Goal: Contribute content: Contribute content

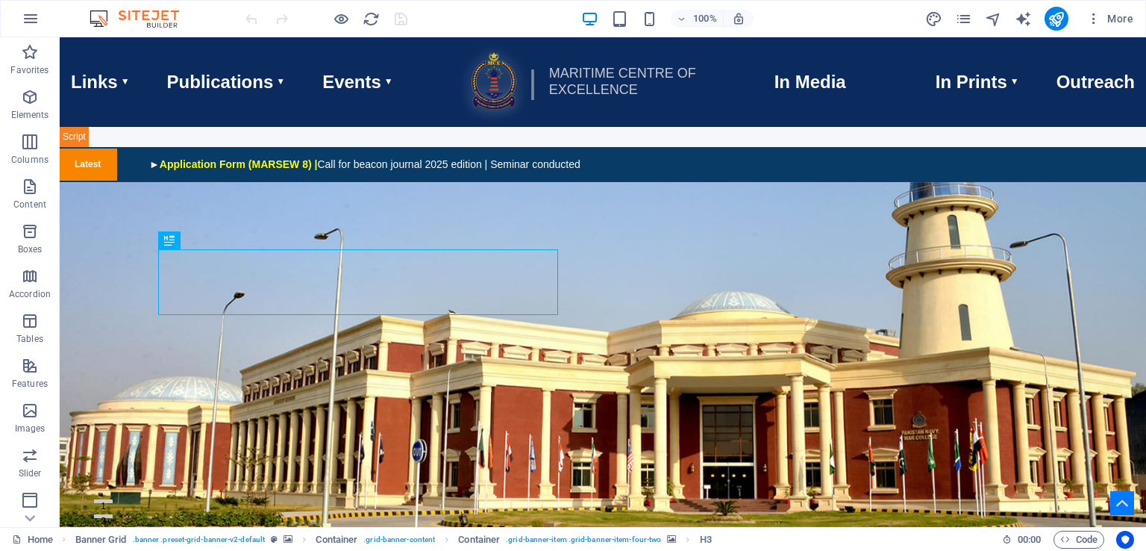
scroll to position [396, 0]
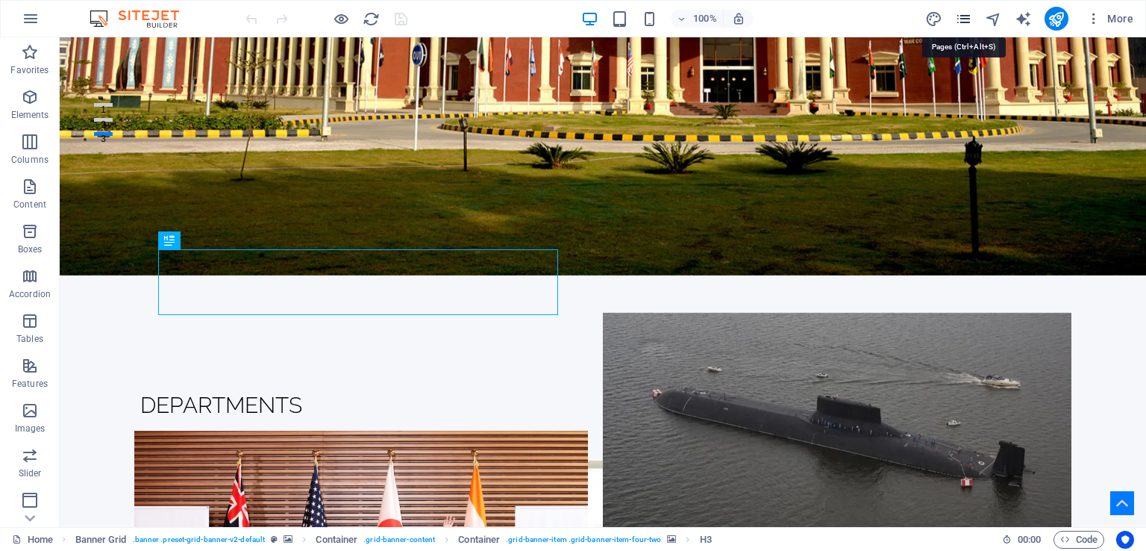
click at [965, 19] on icon "pages" at bounding box center [963, 18] width 17 height 17
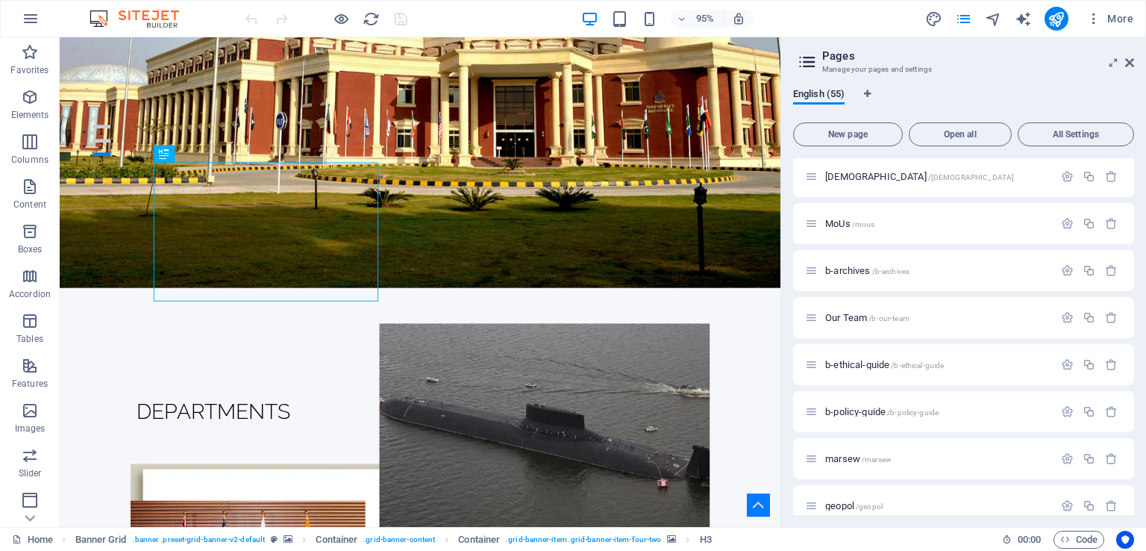
scroll to position [1916, 0]
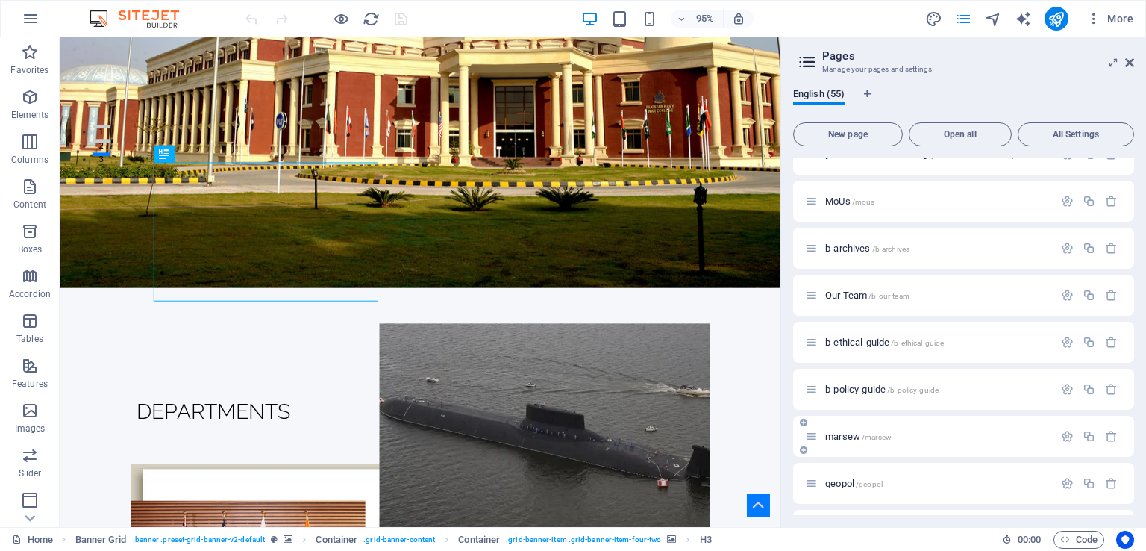
click at [856, 436] on span "marsew /marsew" at bounding box center [858, 435] width 66 height 11
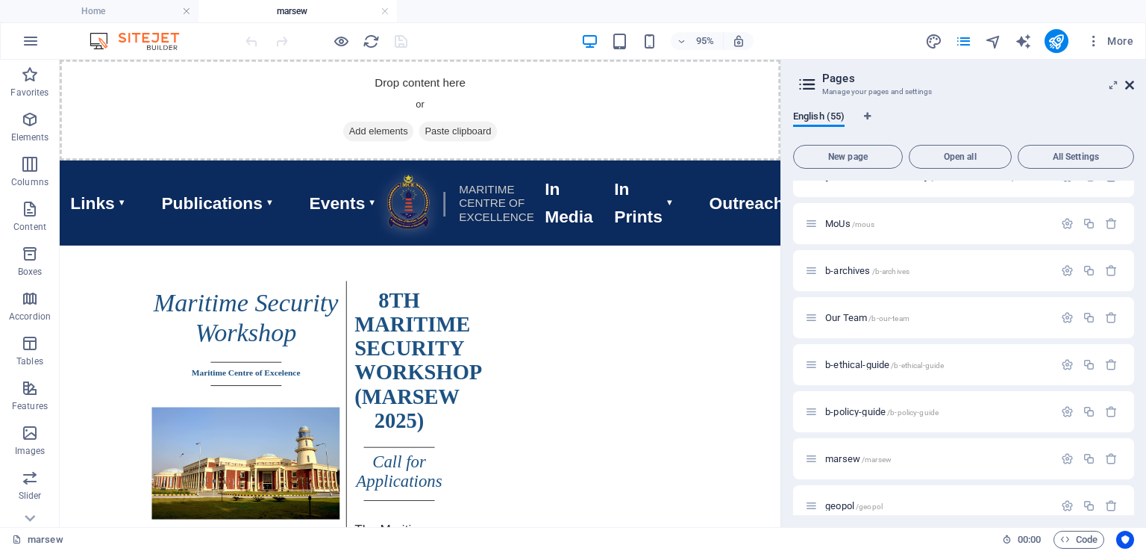
scroll to position [0, 0]
drag, startPoint x: 1132, startPoint y: 87, endPoint x: 1072, endPoint y: 28, distance: 84.4
click at [1132, 87] on icon at bounding box center [1129, 85] width 9 height 12
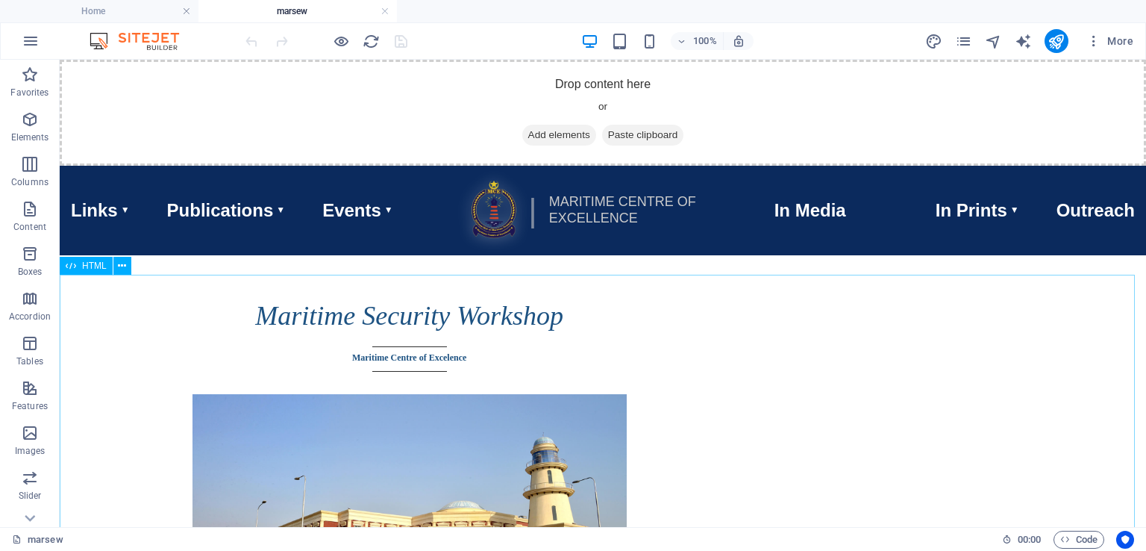
click at [90, 265] on span "HTML" at bounding box center [94, 265] width 25 height 9
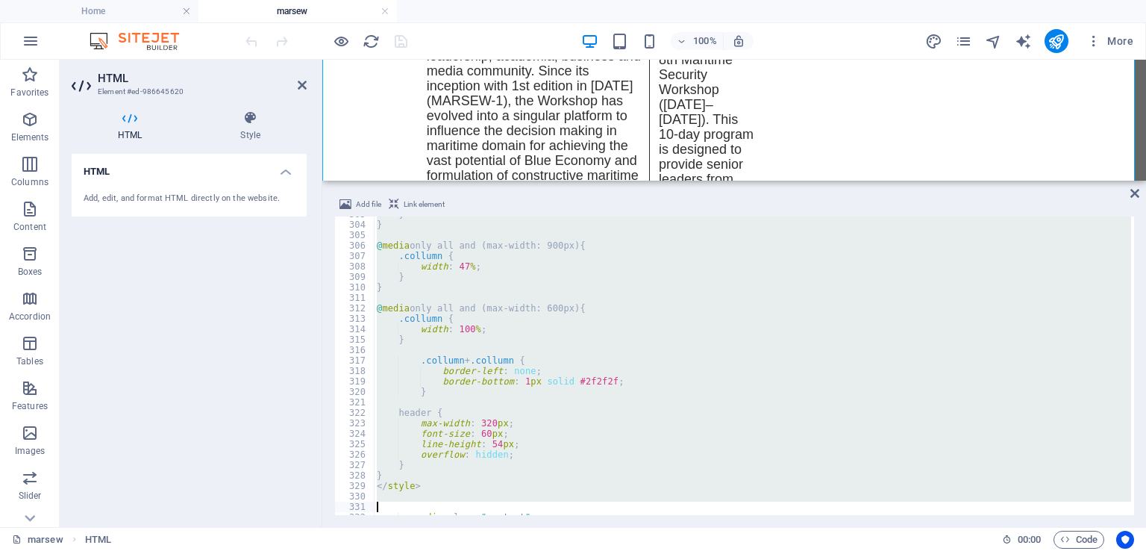
scroll to position [3224, 0]
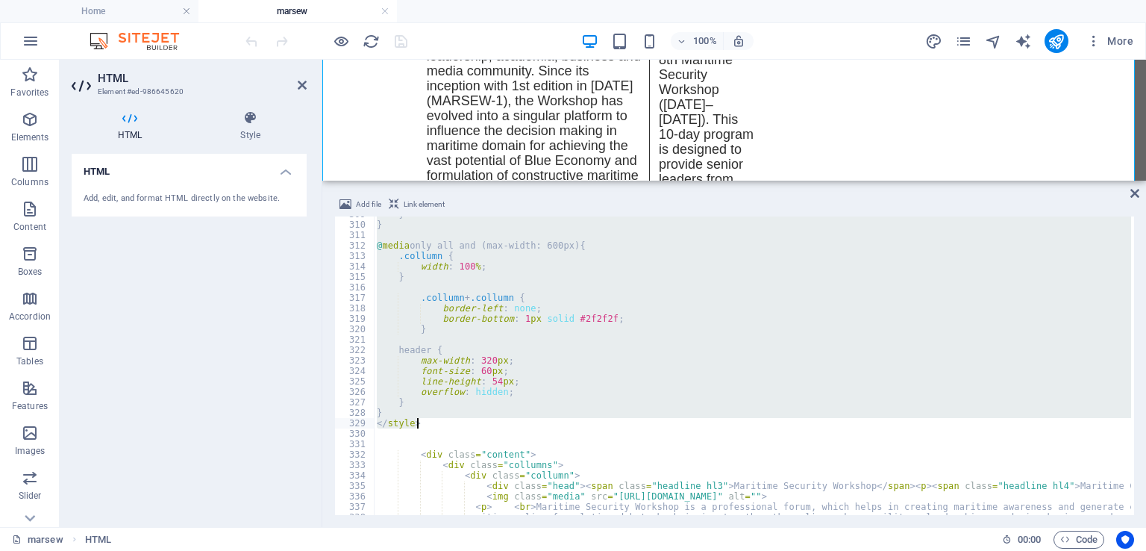
drag, startPoint x: 372, startPoint y: 230, endPoint x: 427, endPoint y: 427, distance: 204.5
type textarea "} </style>"
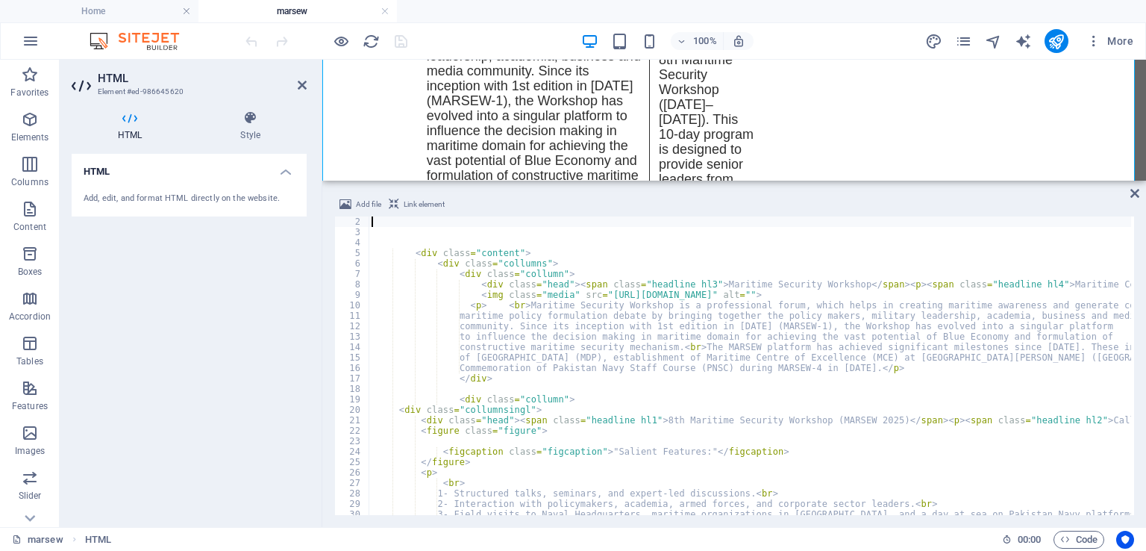
scroll to position [643, 0]
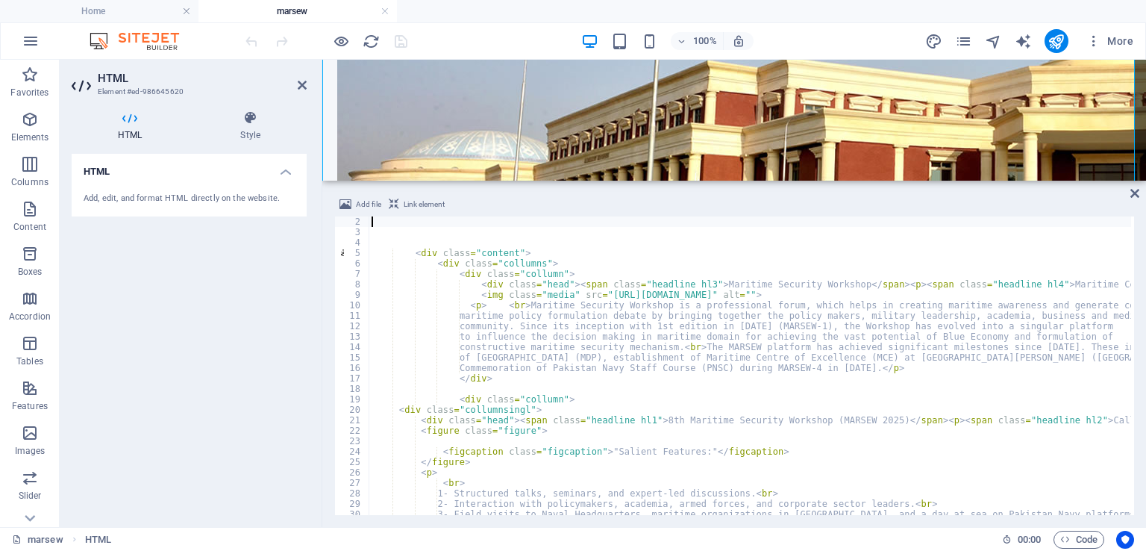
type textarea "} </style>"
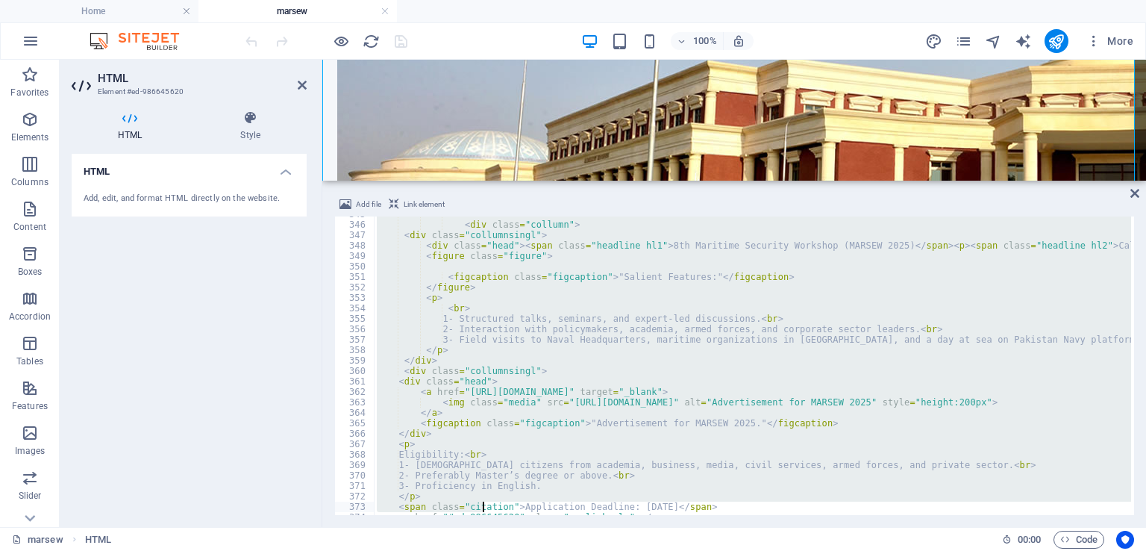
scroll to position [3715, 0]
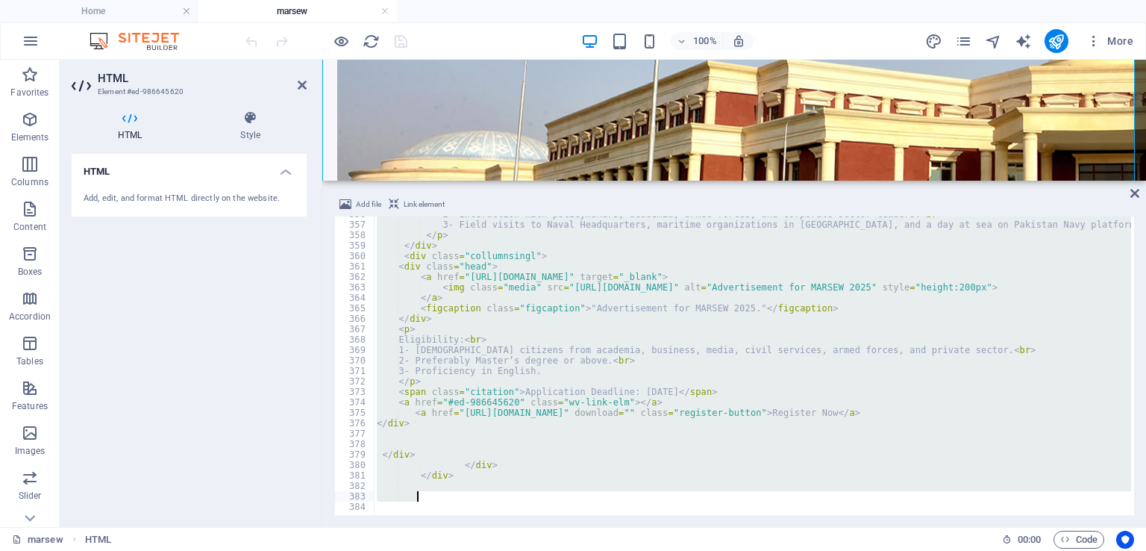
drag, startPoint x: 412, startPoint y: 389, endPoint x: 475, endPoint y: 496, distance: 124.7
